Goal: Find specific fact: Find specific fact

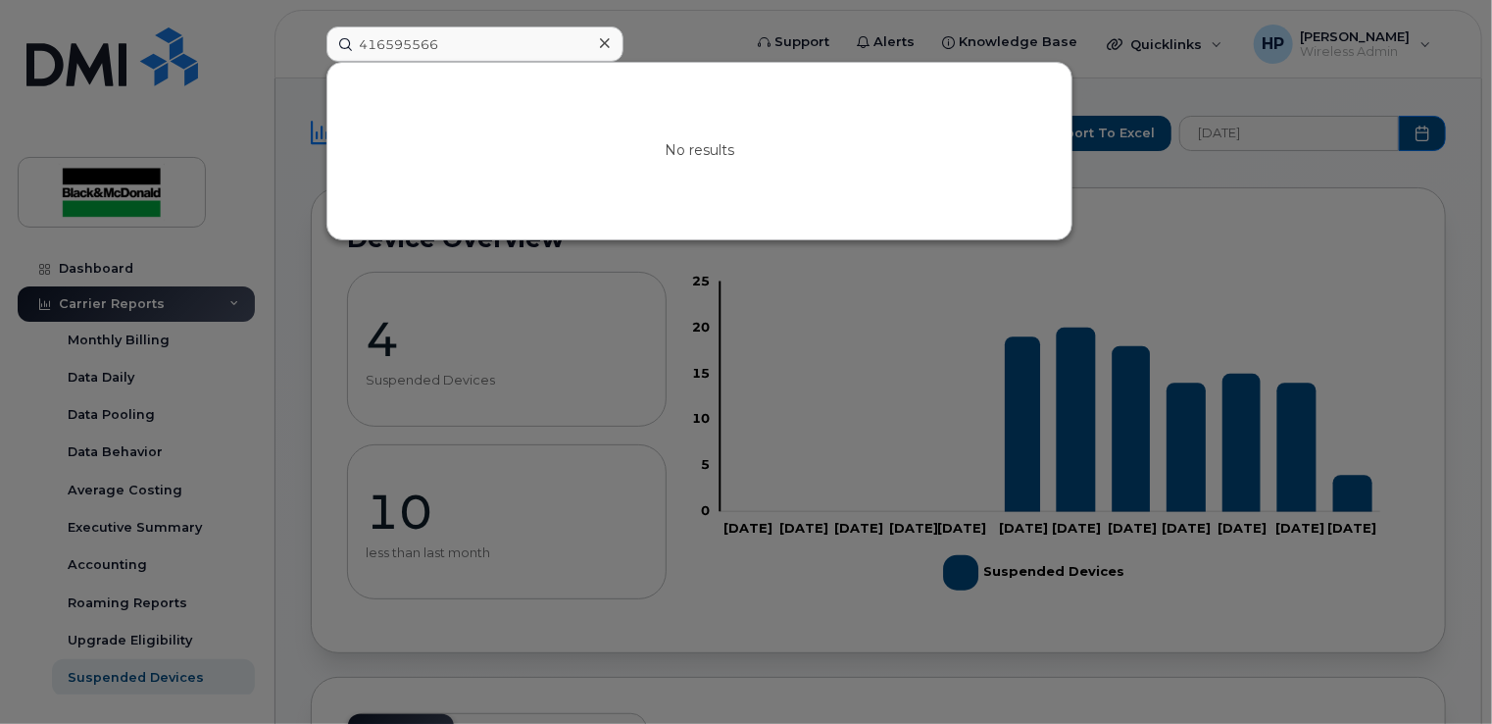
type input "4165955660"
drag, startPoint x: 518, startPoint y: 50, endPoint x: 310, endPoint y: 41, distance: 208.0
click at [311, 41] on div "4165955660 No results" at bounding box center [527, 43] width 433 height 35
type input "4165955660"
click at [602, 41] on icon at bounding box center [605, 43] width 10 height 10
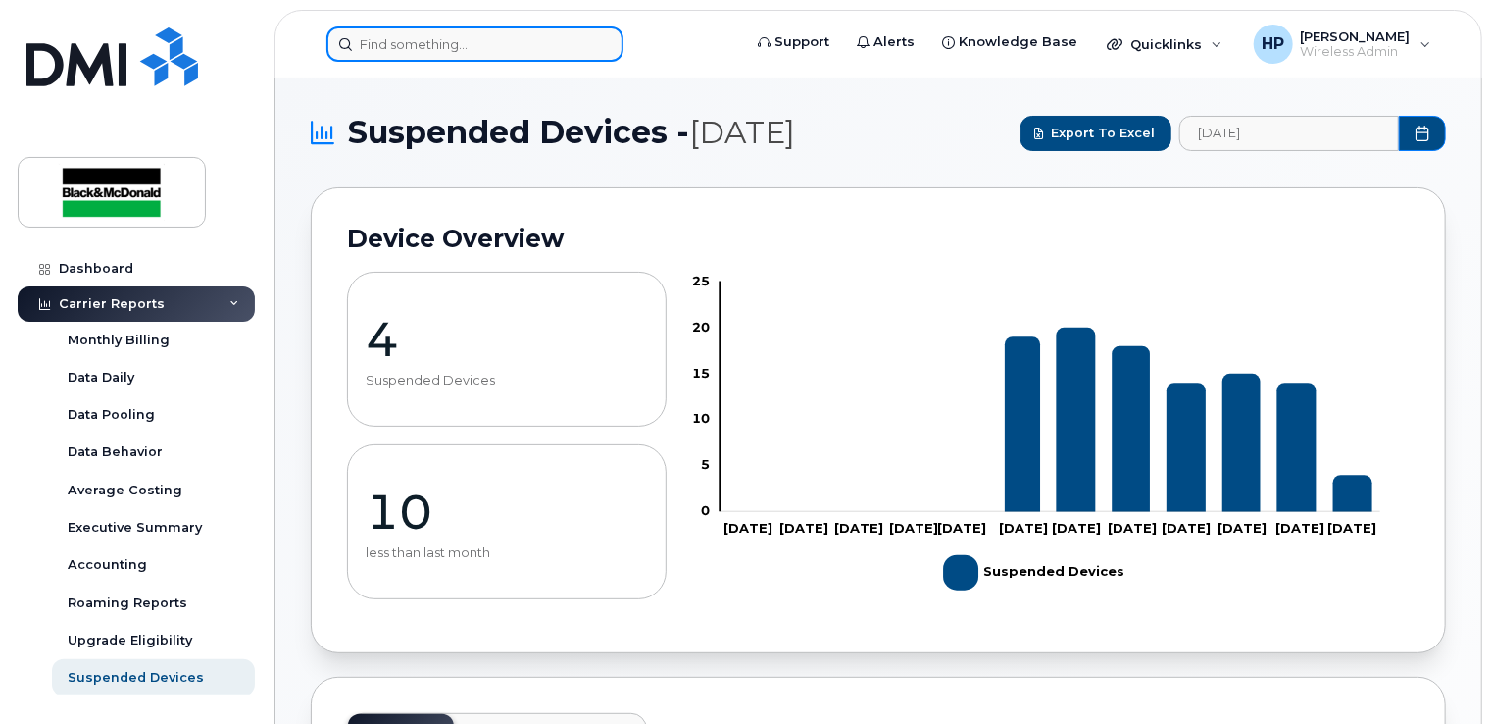
click at [387, 40] on input at bounding box center [474, 43] width 297 height 35
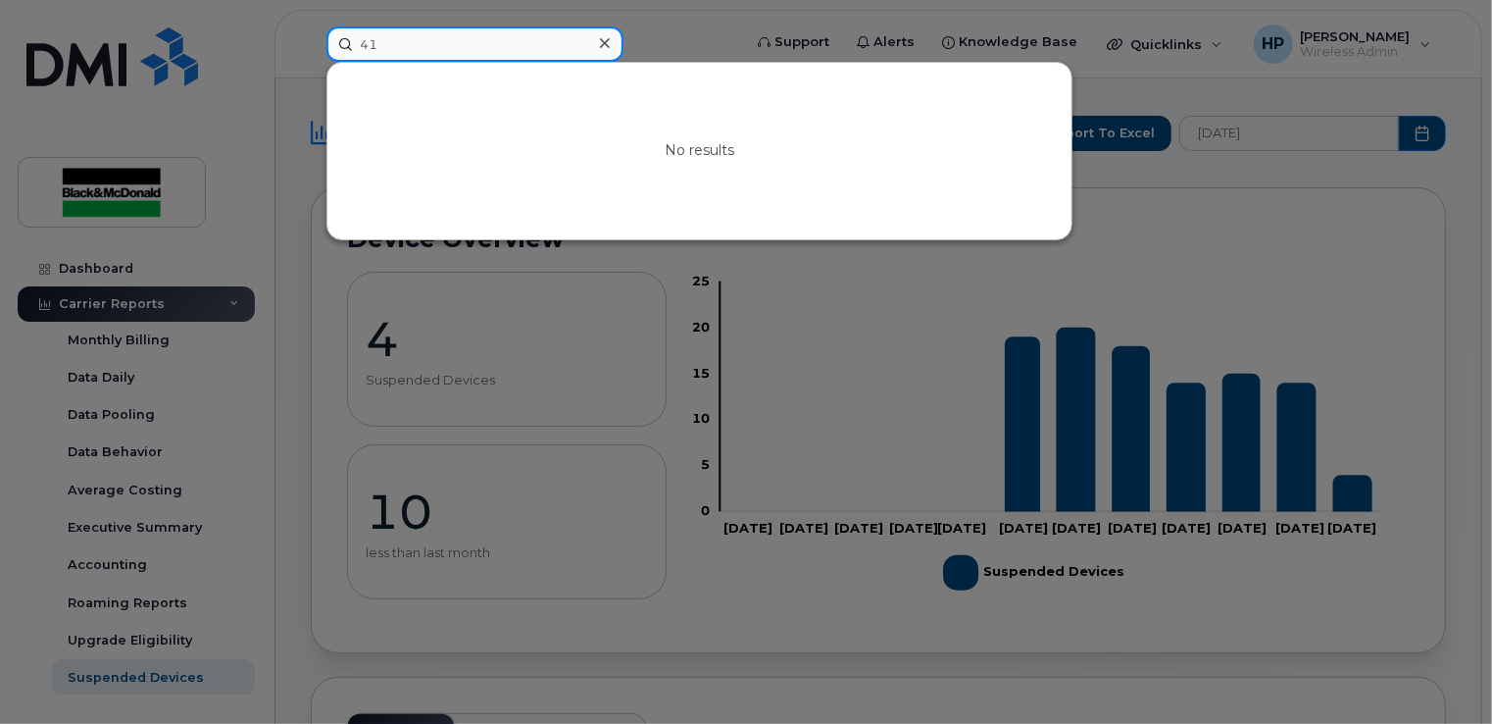
type input "4"
type input "4165955660"
click at [605, 39] on icon at bounding box center [605, 43] width 10 height 16
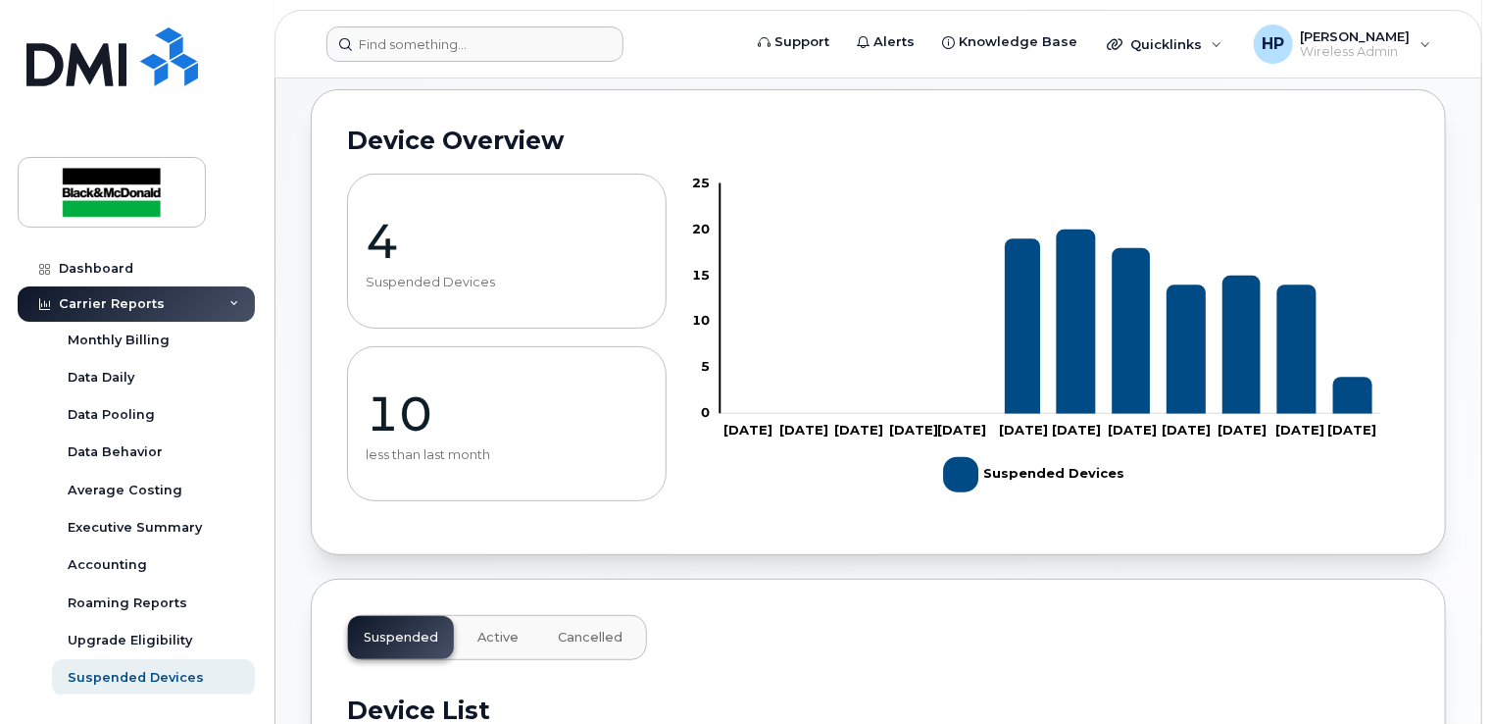
scroll to position [882, 0]
